Goal: Task Accomplishment & Management: Use online tool/utility

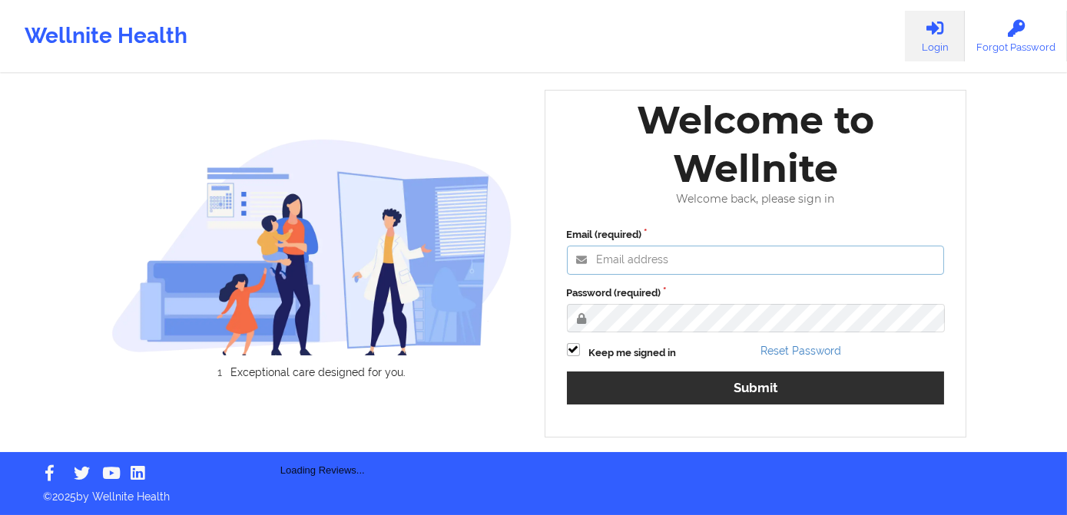
type input "[PERSON_NAME][EMAIL_ADDRESS][DOMAIN_NAME]"
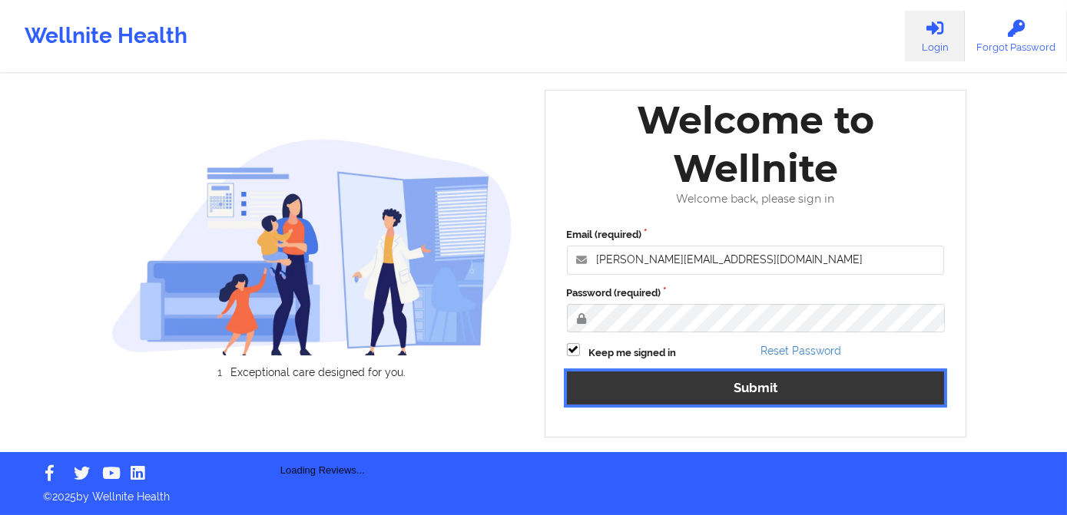
click at [716, 383] on button "Submit" at bounding box center [756, 388] width 378 height 33
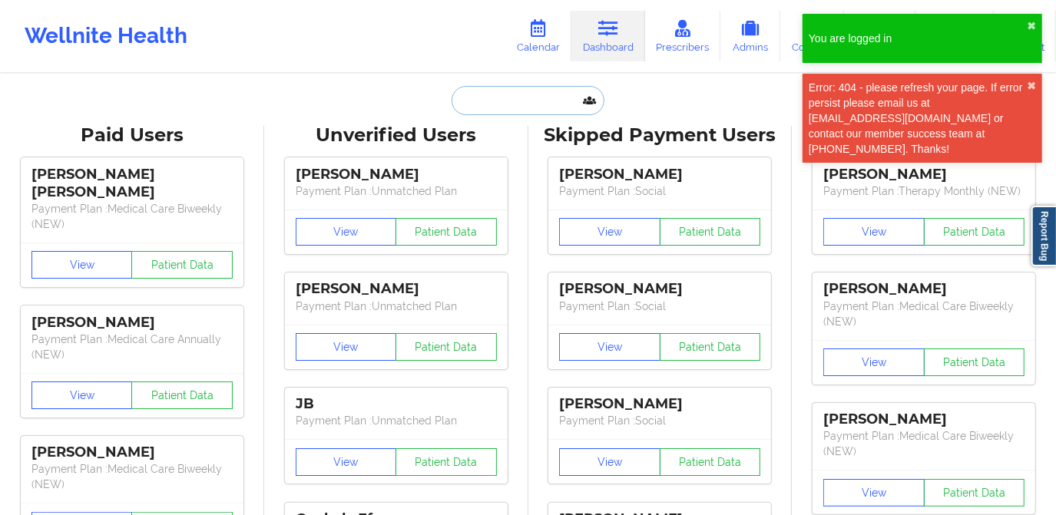
click at [503, 107] on input "text" at bounding box center [528, 100] width 152 height 29
paste input "[PERSON_NAME][EMAIL_ADDRESS][PERSON_NAME][PERSON_NAME][DOMAIN_NAME]"
type input "[PERSON_NAME][EMAIL_ADDRESS][PERSON_NAME][PERSON_NAME][DOMAIN_NAME]"
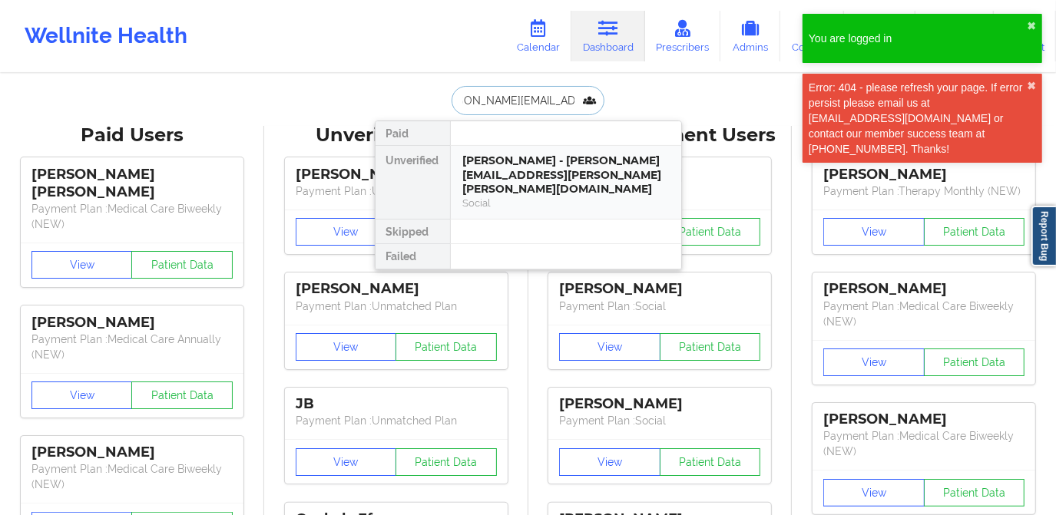
click at [532, 165] on div "[PERSON_NAME] - [PERSON_NAME][EMAIL_ADDRESS][PERSON_NAME][PERSON_NAME][DOMAIN_N…" at bounding box center [566, 175] width 206 height 43
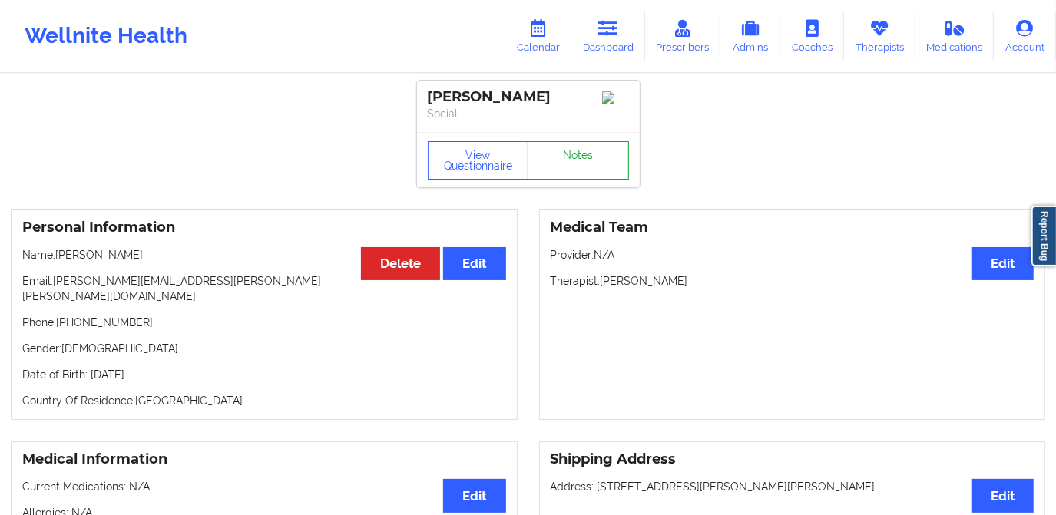
click at [579, 170] on link "Notes" at bounding box center [578, 160] width 101 height 38
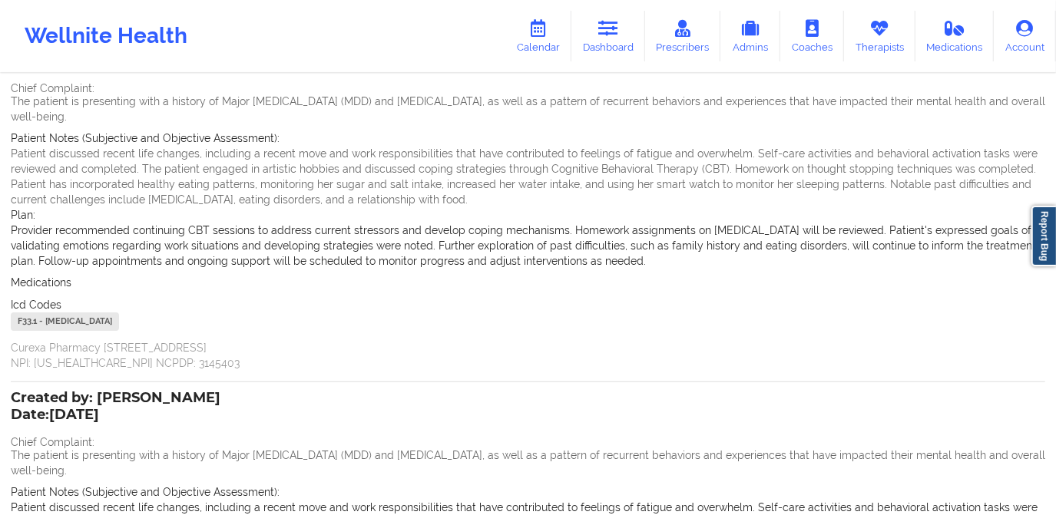
scroll to position [139, 0]
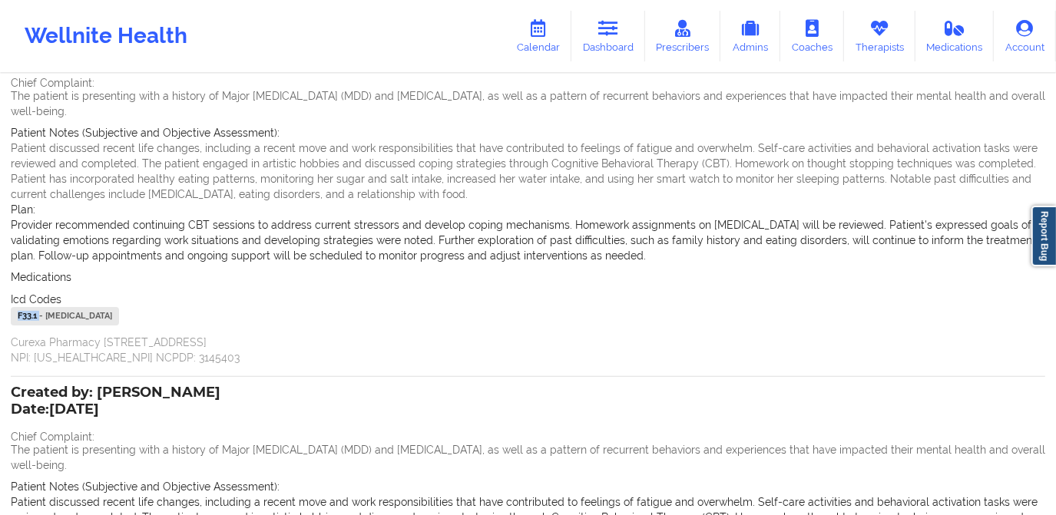
drag, startPoint x: 39, startPoint y: 315, endPoint x: 10, endPoint y: 316, distance: 29.2
click at [11, 316] on div "F33.1 - [MEDICAL_DATA]" at bounding box center [65, 316] width 108 height 18
copy div "F33.1"
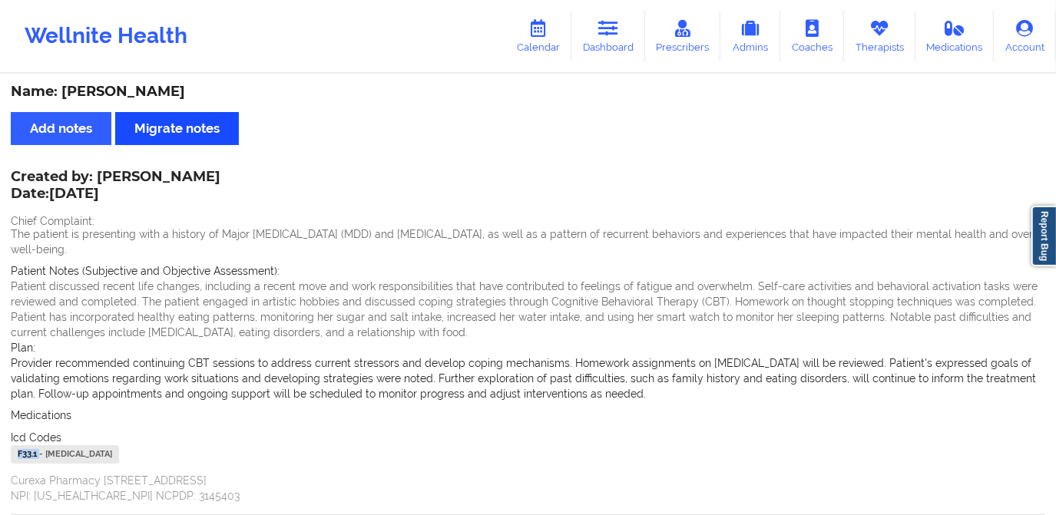
scroll to position [0, 0]
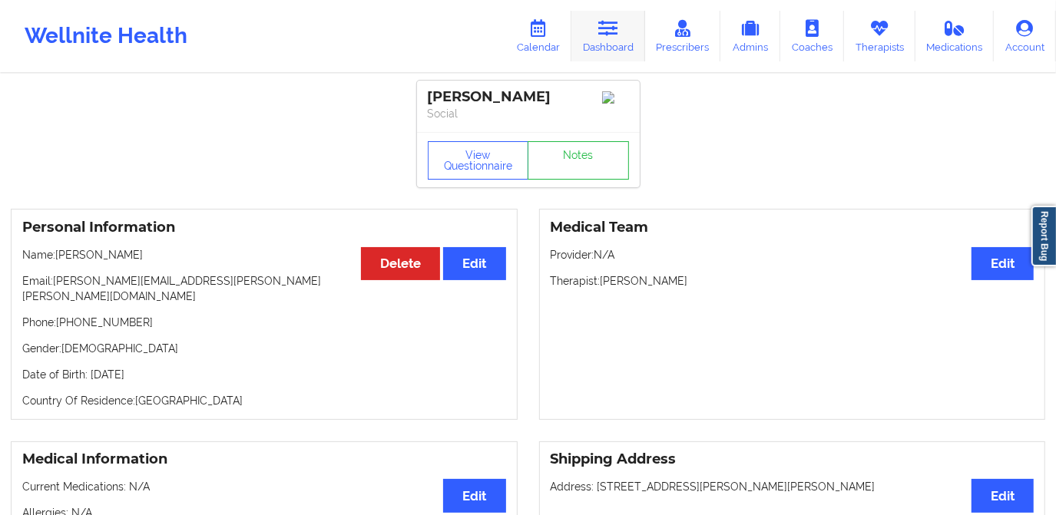
click at [627, 41] on link "Dashboard" at bounding box center [608, 36] width 74 height 51
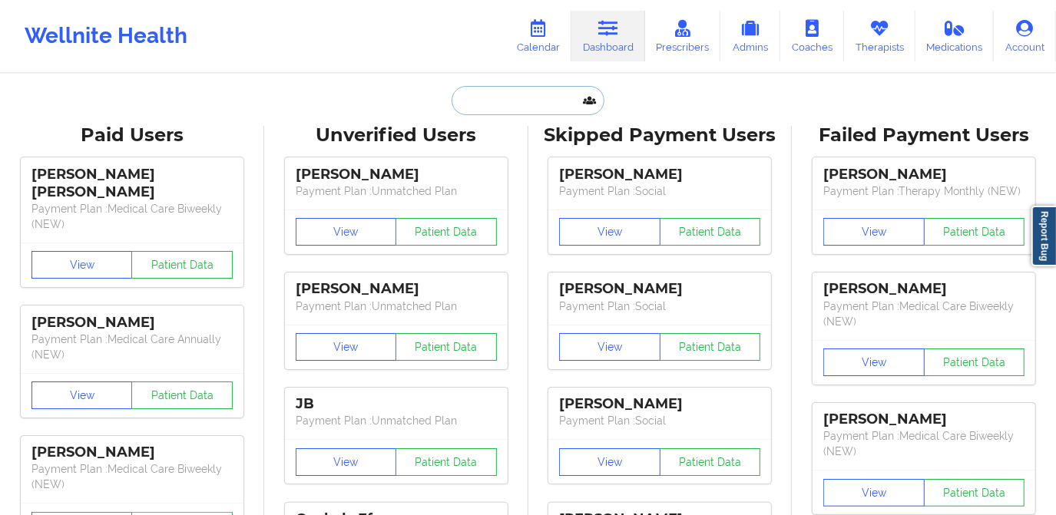
click at [507, 104] on input "text" at bounding box center [528, 100] width 152 height 29
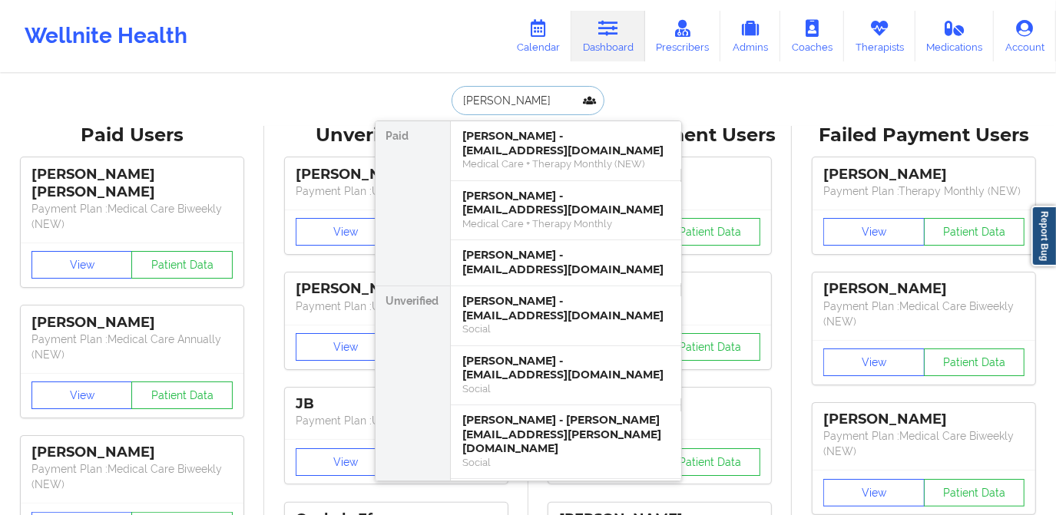
type input "[PERSON_NAME]"
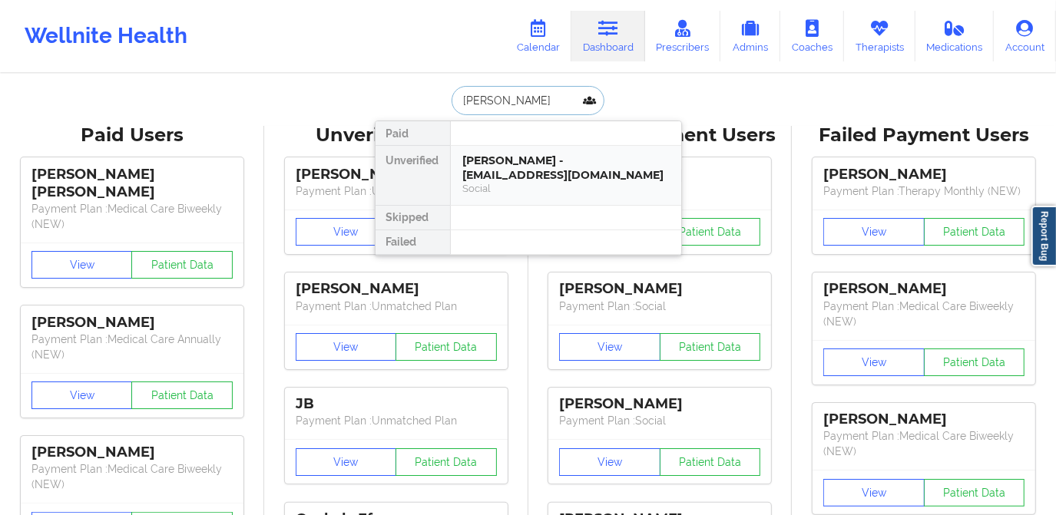
click at [514, 152] on div "[PERSON_NAME] - [EMAIL_ADDRESS][DOMAIN_NAME] Social" at bounding box center [566, 175] width 230 height 59
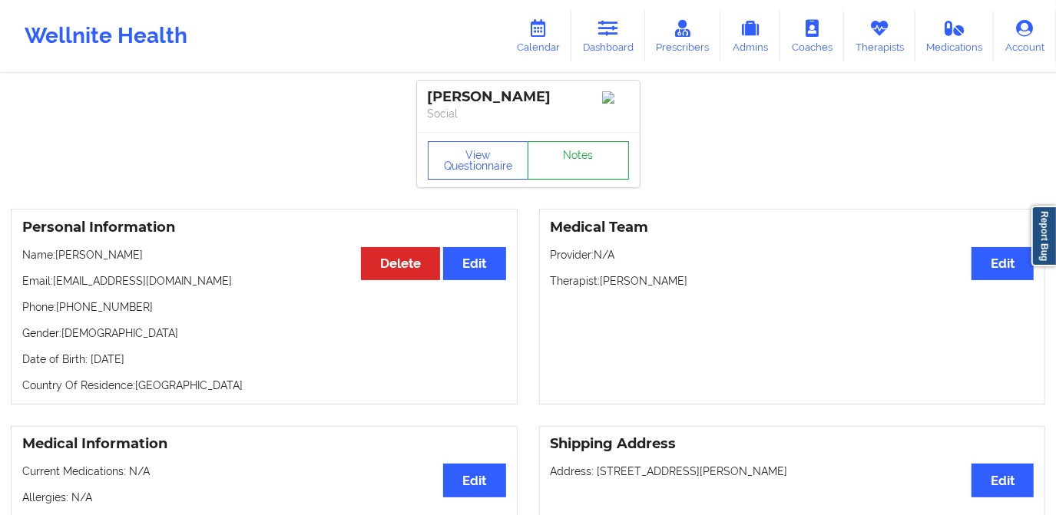
click at [563, 169] on link "Notes" at bounding box center [578, 160] width 101 height 38
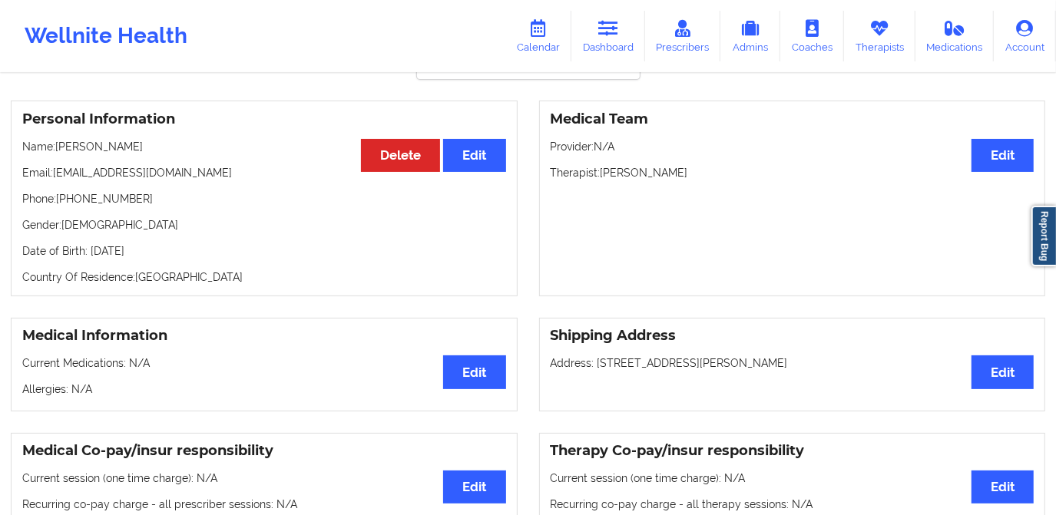
scroll to position [139, 0]
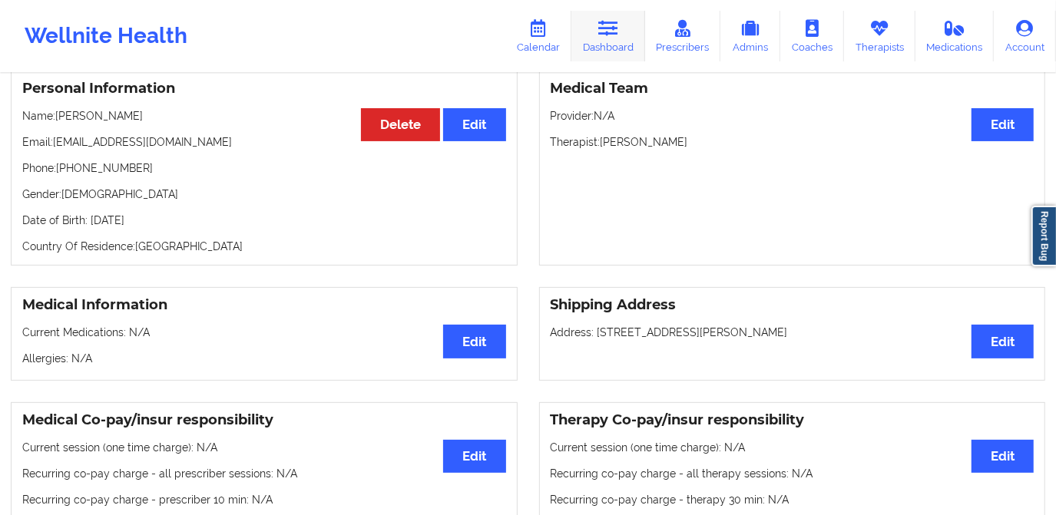
click at [615, 45] on link "Dashboard" at bounding box center [608, 36] width 74 height 51
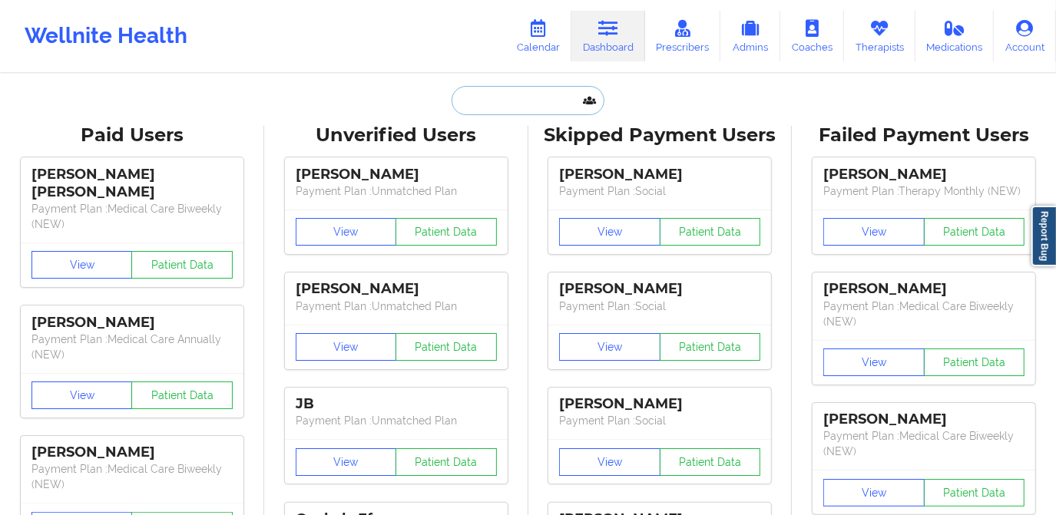
click at [521, 101] on input "text" at bounding box center [528, 100] width 152 height 29
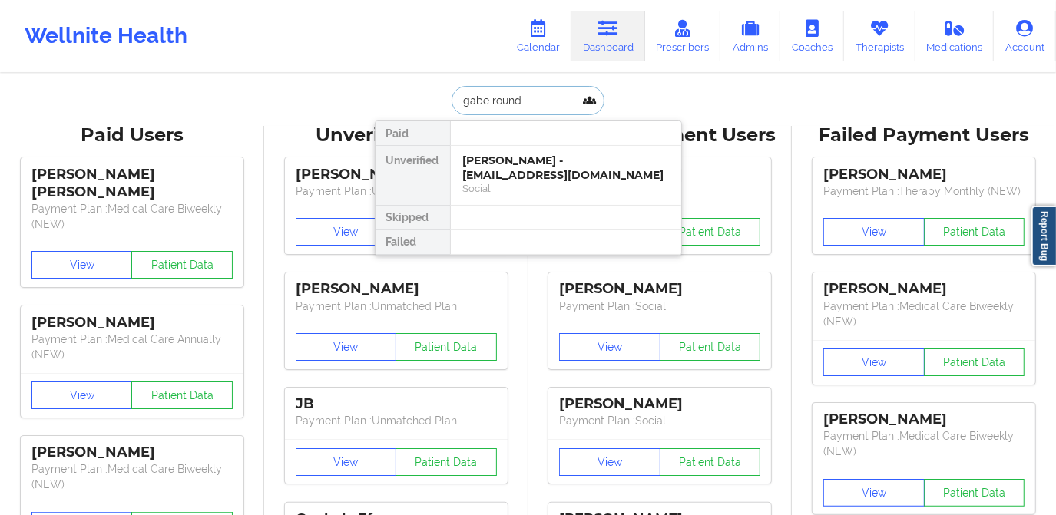
type input "[PERSON_NAME]"
click at [534, 167] on div "[PERSON_NAME] - [EMAIL_ADDRESS][DOMAIN_NAME]" at bounding box center [566, 168] width 206 height 28
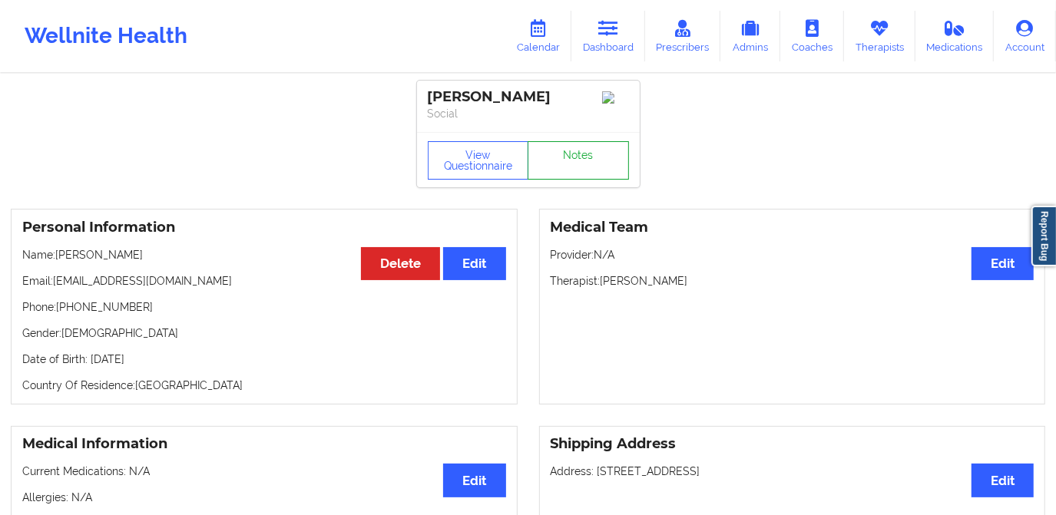
click at [580, 164] on link "Notes" at bounding box center [578, 160] width 101 height 38
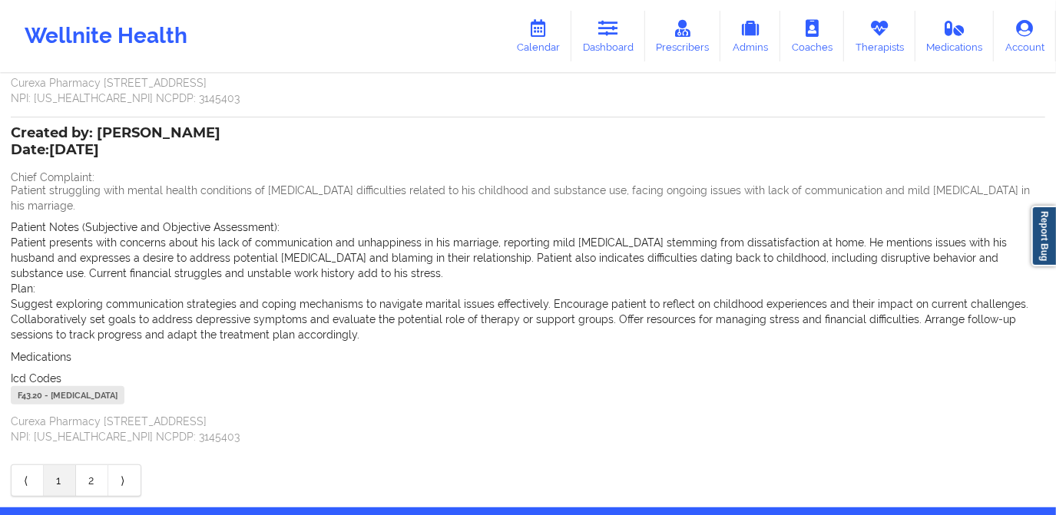
scroll to position [279, 0]
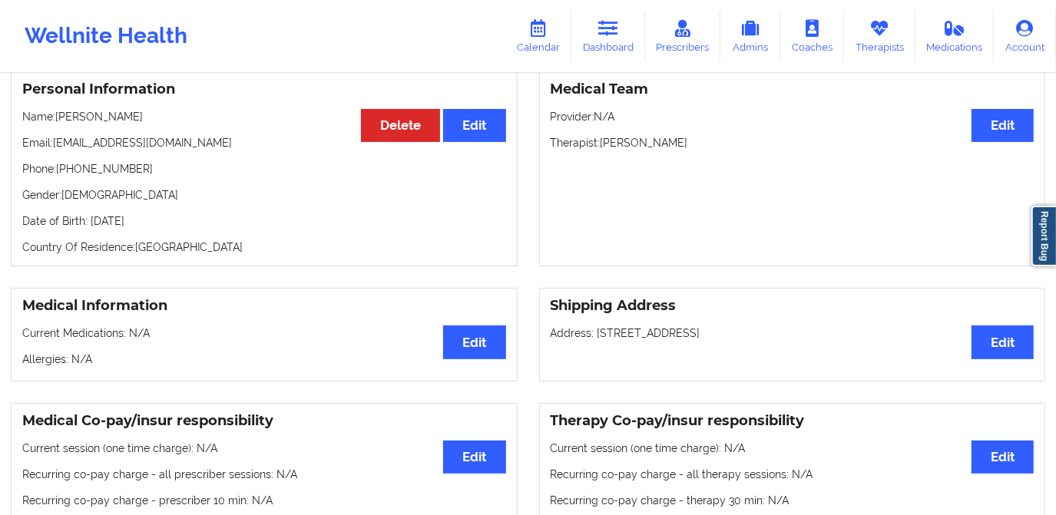
scroll to position [139, 0]
click at [627, 38] on link "Dashboard" at bounding box center [608, 36] width 74 height 51
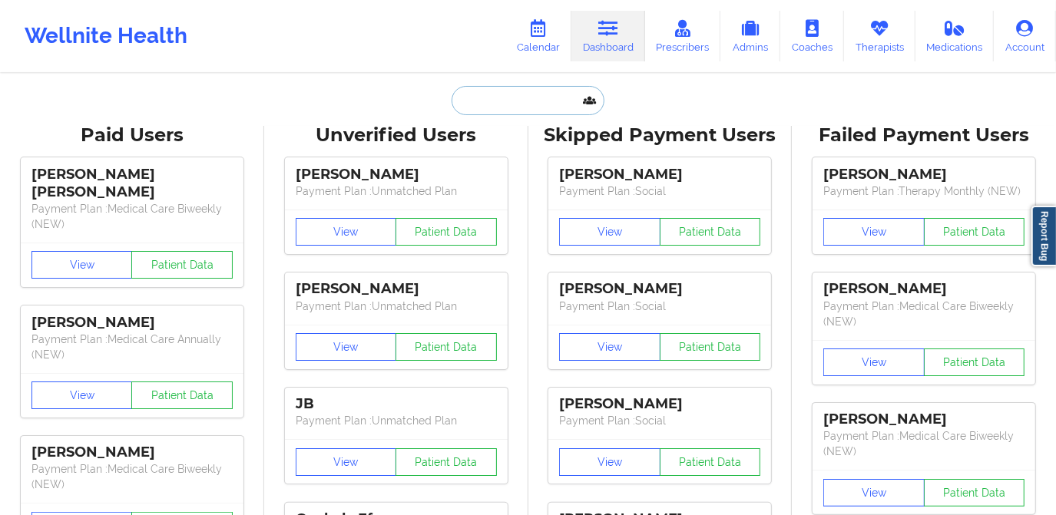
click at [538, 108] on input "text" at bounding box center [528, 100] width 152 height 29
paste input "[EMAIL_ADDRESS][DOMAIN_NAME]"
type input "[EMAIL_ADDRESS][DOMAIN_NAME]"
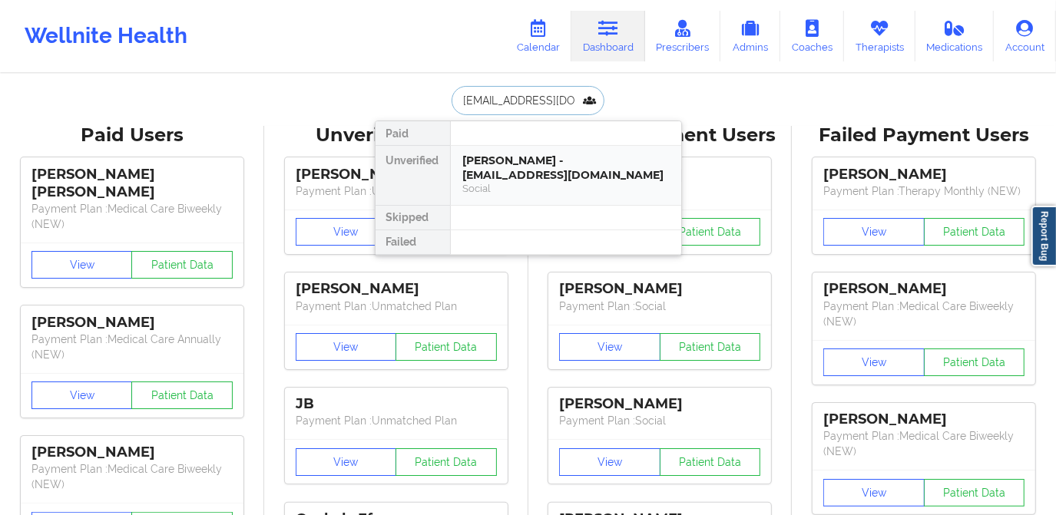
click at [512, 165] on div "[PERSON_NAME] - [EMAIL_ADDRESS][DOMAIN_NAME]" at bounding box center [566, 168] width 206 height 28
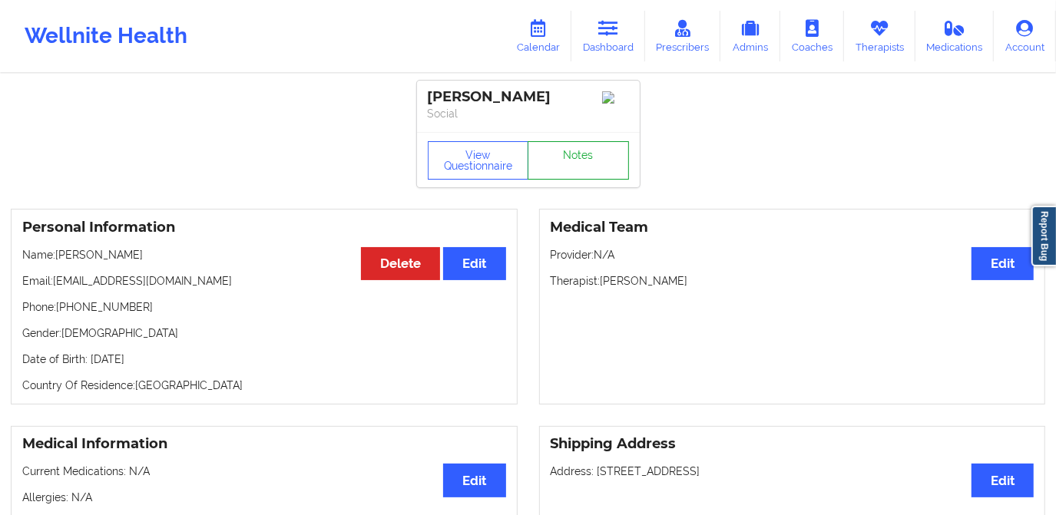
click at [578, 163] on link "Notes" at bounding box center [578, 160] width 101 height 38
drag, startPoint x: 600, startPoint y: 287, endPoint x: 704, endPoint y: 289, distance: 103.7
click at [704, 289] on p "Therapist: [PERSON_NAME]" at bounding box center [793, 280] width 484 height 15
copy p "[PERSON_NAME]"
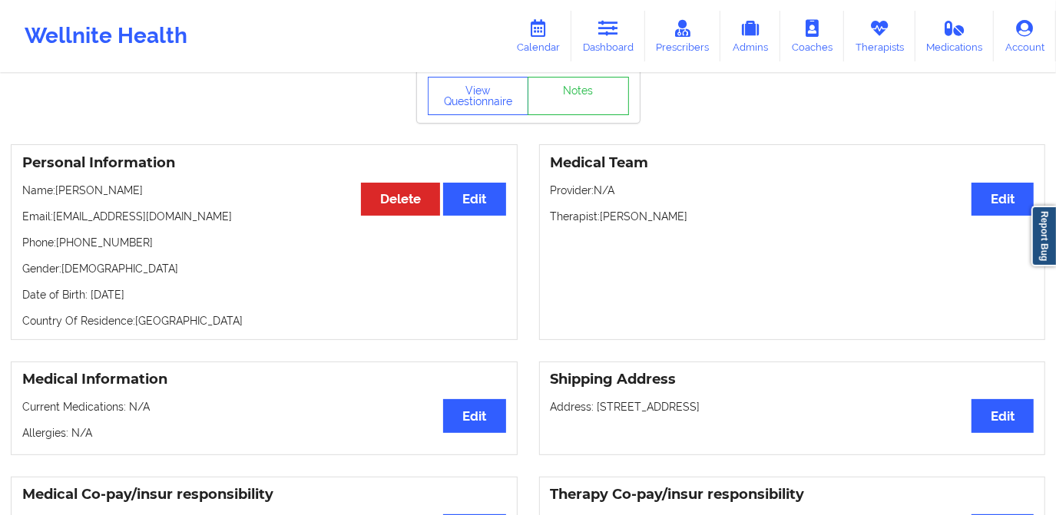
scroll to position [69, 0]
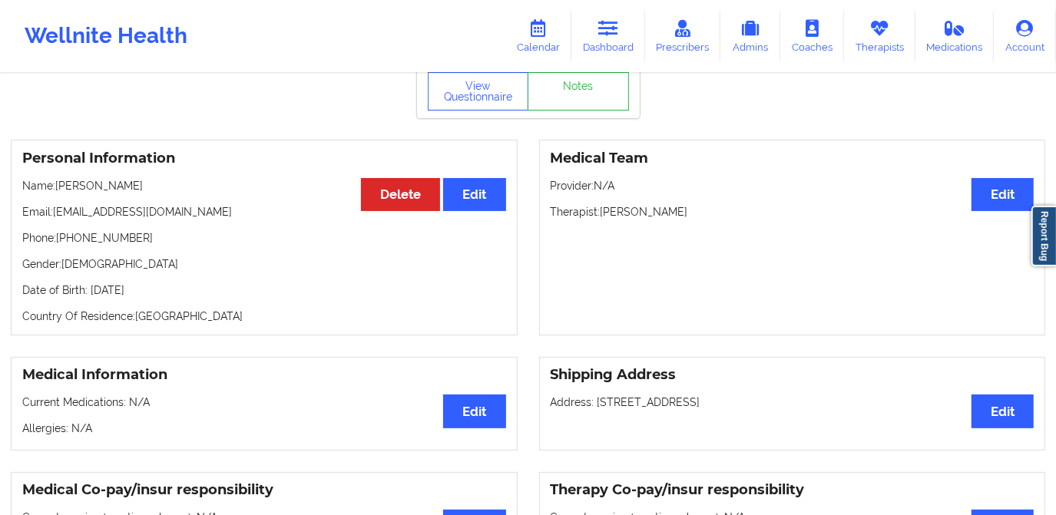
drag, startPoint x: 56, startPoint y: 189, endPoint x: 156, endPoint y: 197, distance: 100.2
click at [156, 194] on p "Name: [PERSON_NAME]" at bounding box center [264, 185] width 484 height 15
copy p "[PERSON_NAME]"
drag, startPoint x: 600, startPoint y: 212, endPoint x: 624, endPoint y: 213, distance: 23.9
click at [624, 213] on p "Therapist: [PERSON_NAME]" at bounding box center [793, 211] width 484 height 15
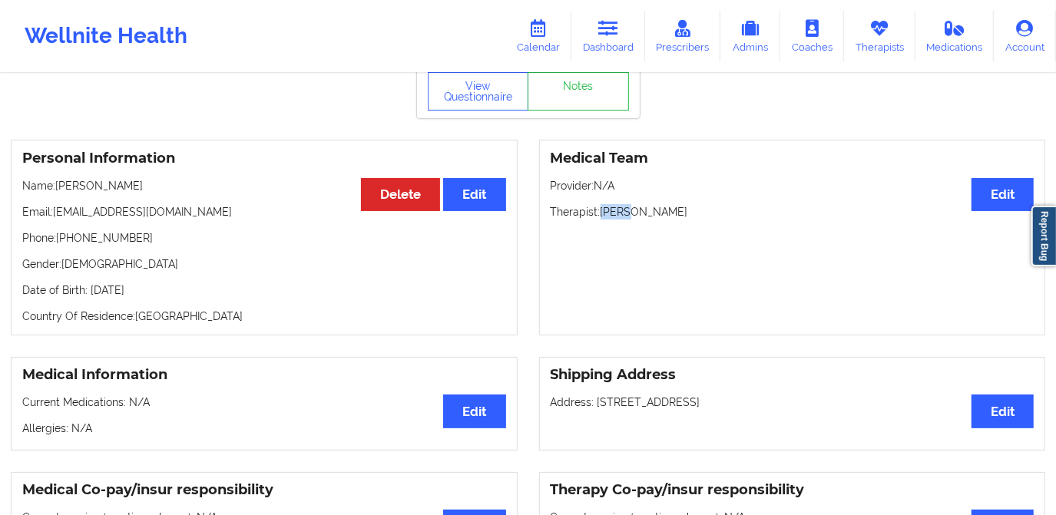
copy p "[PERSON_NAME]"
click at [658, 233] on div "Medical Team Edit Provider: N/A Therapist: [PERSON_NAME]" at bounding box center [792, 238] width 507 height 196
drag, startPoint x: 681, startPoint y: 216, endPoint x: 601, endPoint y: 220, distance: 80.0
click at [601, 220] on p "Therapist: [PERSON_NAME]" at bounding box center [793, 211] width 484 height 15
copy p "[PERSON_NAME]"
